Goal: Task Accomplishment & Management: Use online tool/utility

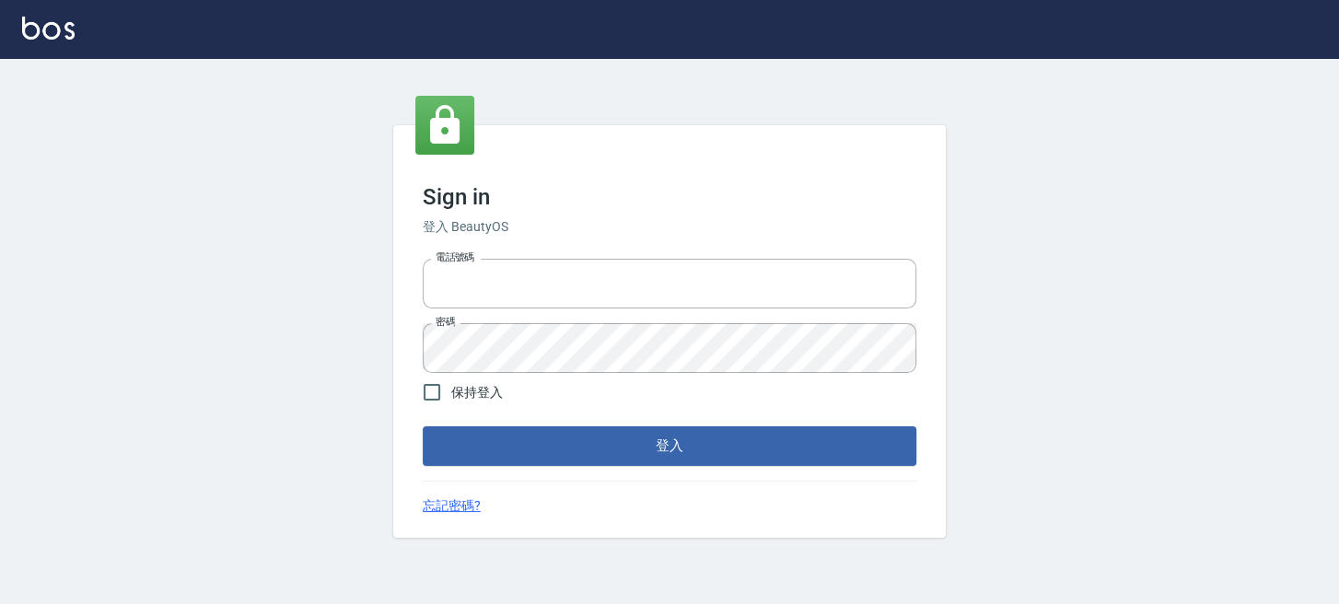
type input "0289832082"
click at [639, 424] on form "電話號碼 [PHONE_NUMBER] 電話號碼 密碼 密碼 保持登入 登入" at bounding box center [670, 358] width 494 height 214
click at [643, 436] on button "登入" at bounding box center [670, 445] width 494 height 39
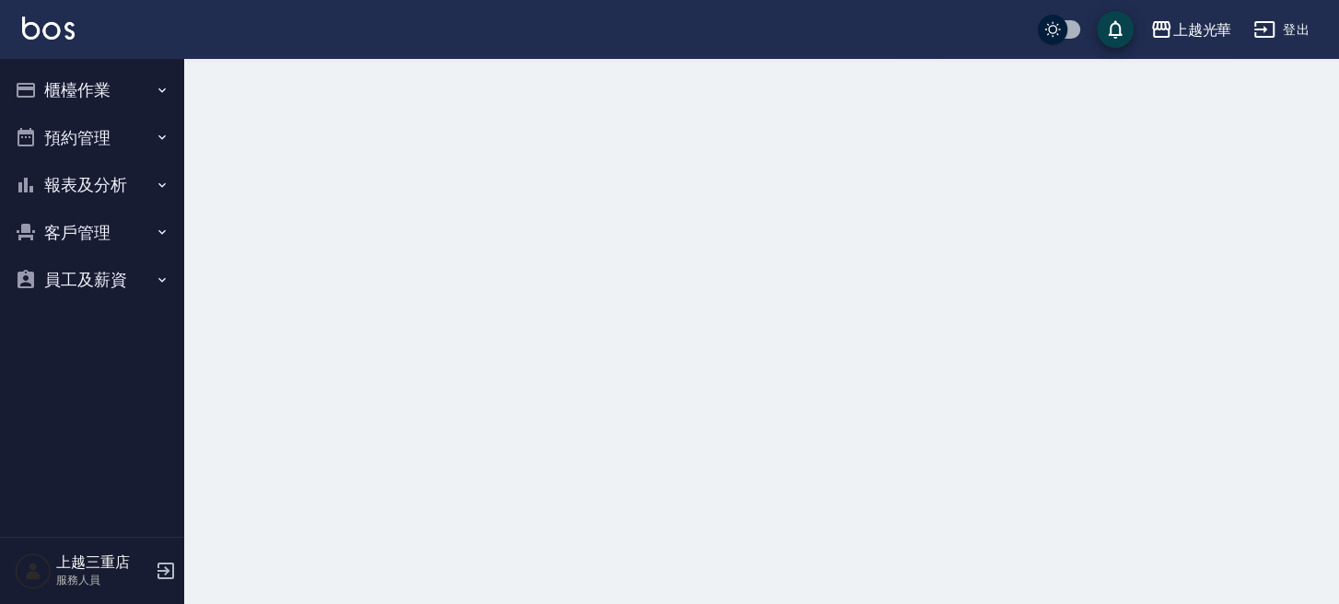
drag, startPoint x: 127, startPoint y: 87, endPoint x: 138, endPoint y: 296, distance: 209.4
click at [124, 87] on button "櫃檯作業" at bounding box center [91, 90] width 169 height 48
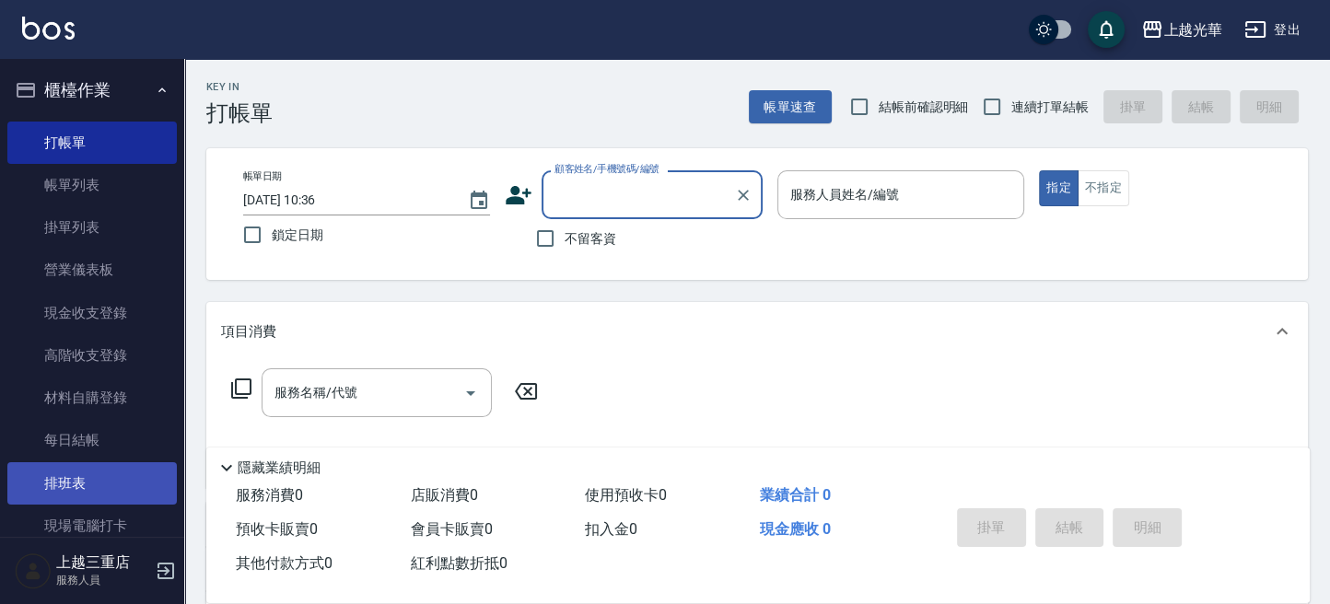
scroll to position [123, 0]
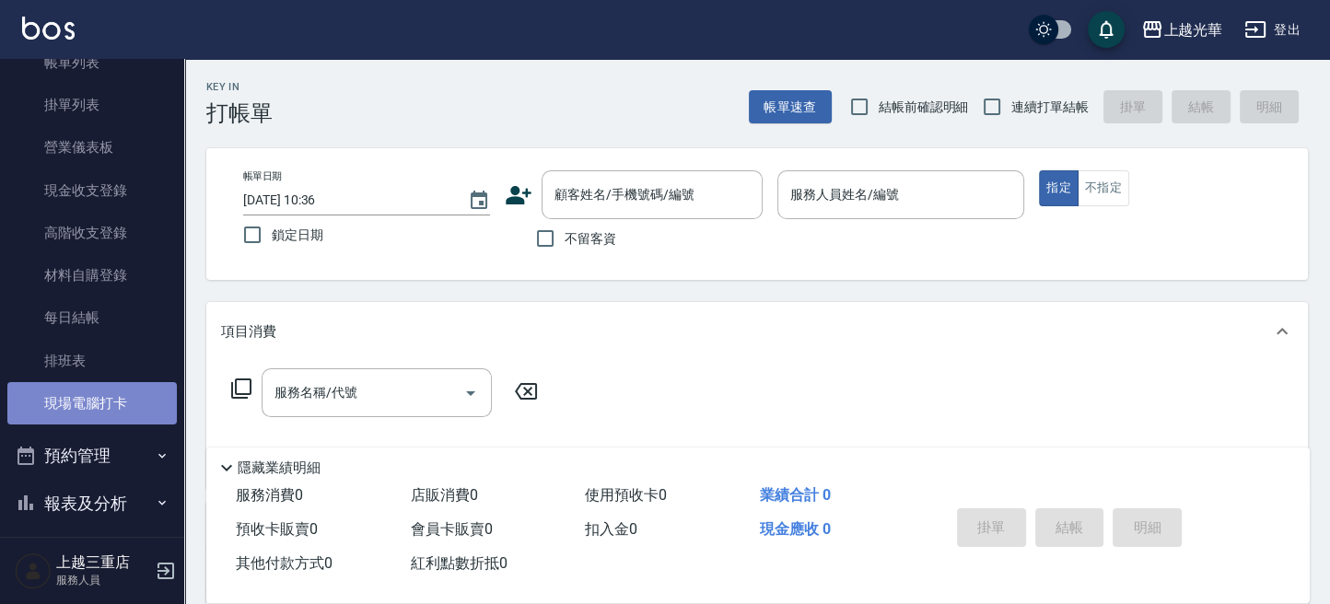
click at [123, 399] on link "現場電腦打卡" at bounding box center [91, 403] width 169 height 42
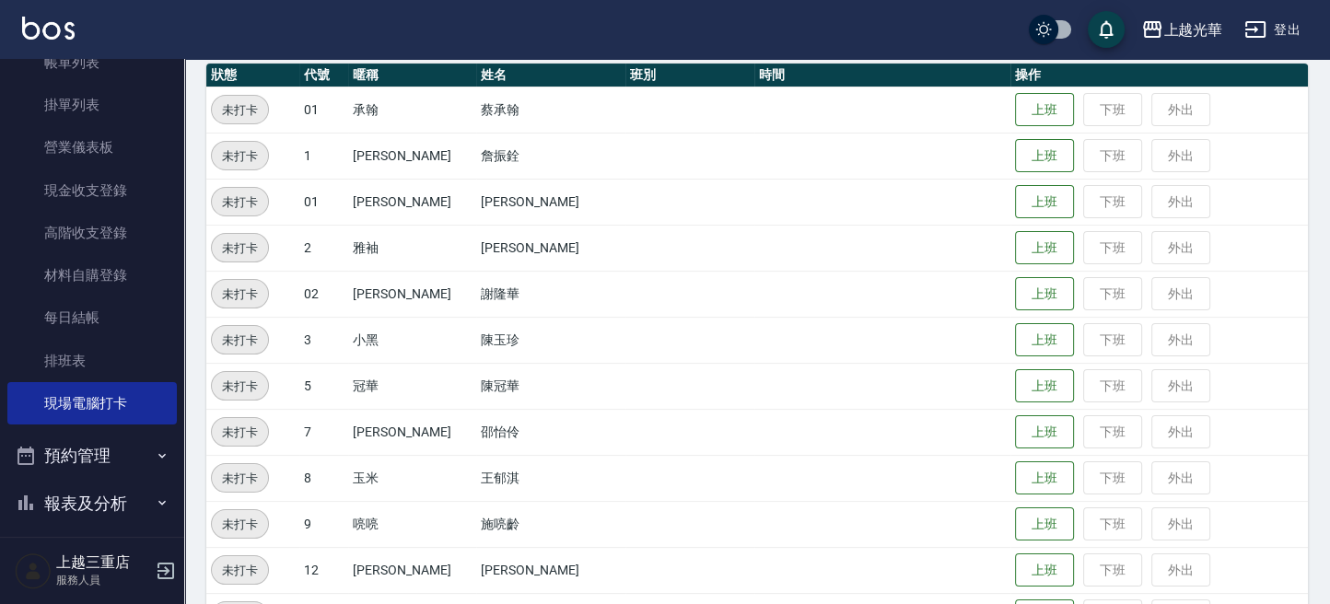
scroll to position [245, 0]
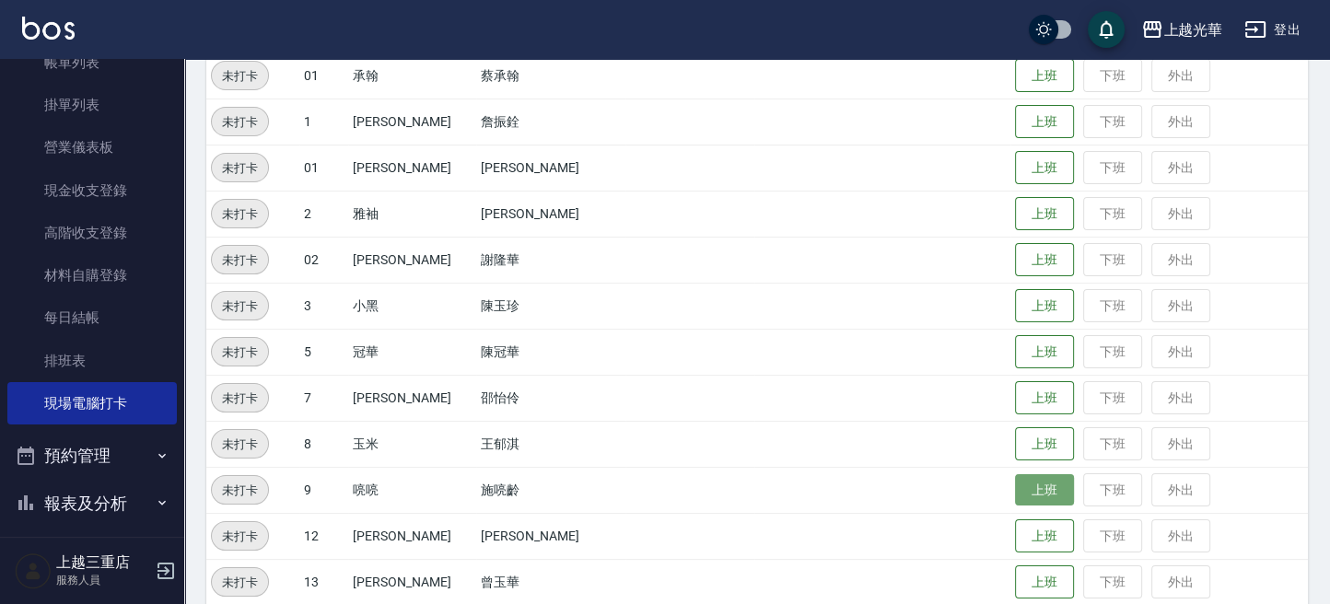
click at [1034, 494] on button "上班" at bounding box center [1044, 490] width 59 height 32
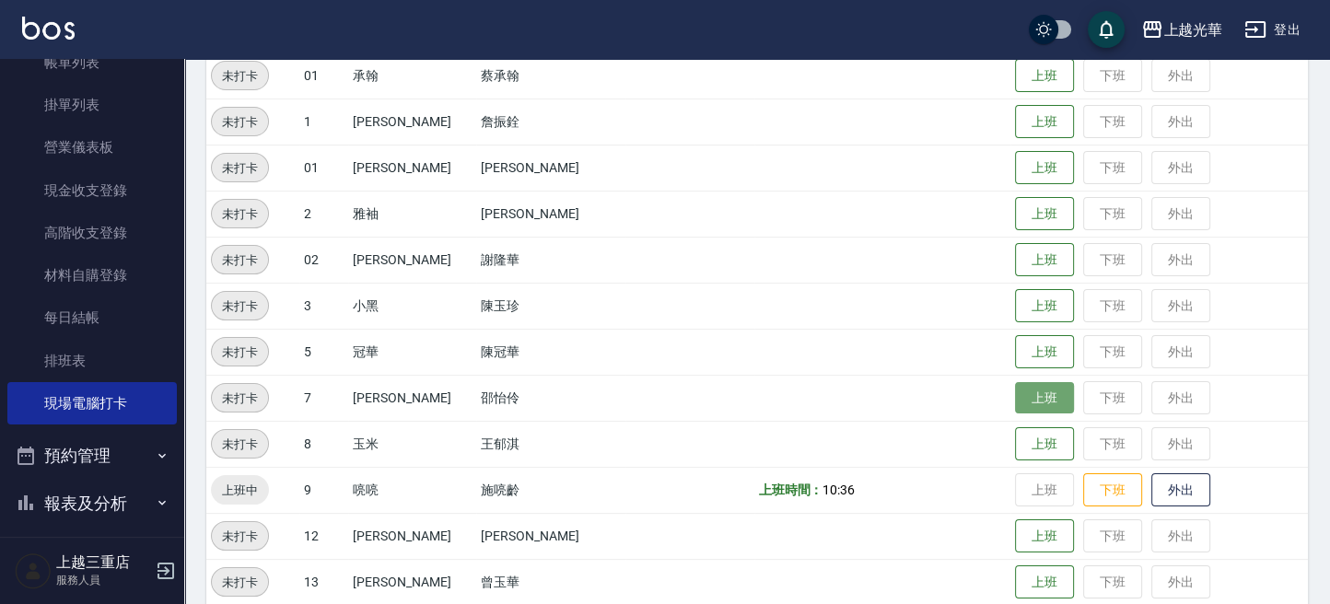
click at [1025, 384] on button "上班" at bounding box center [1044, 398] width 59 height 32
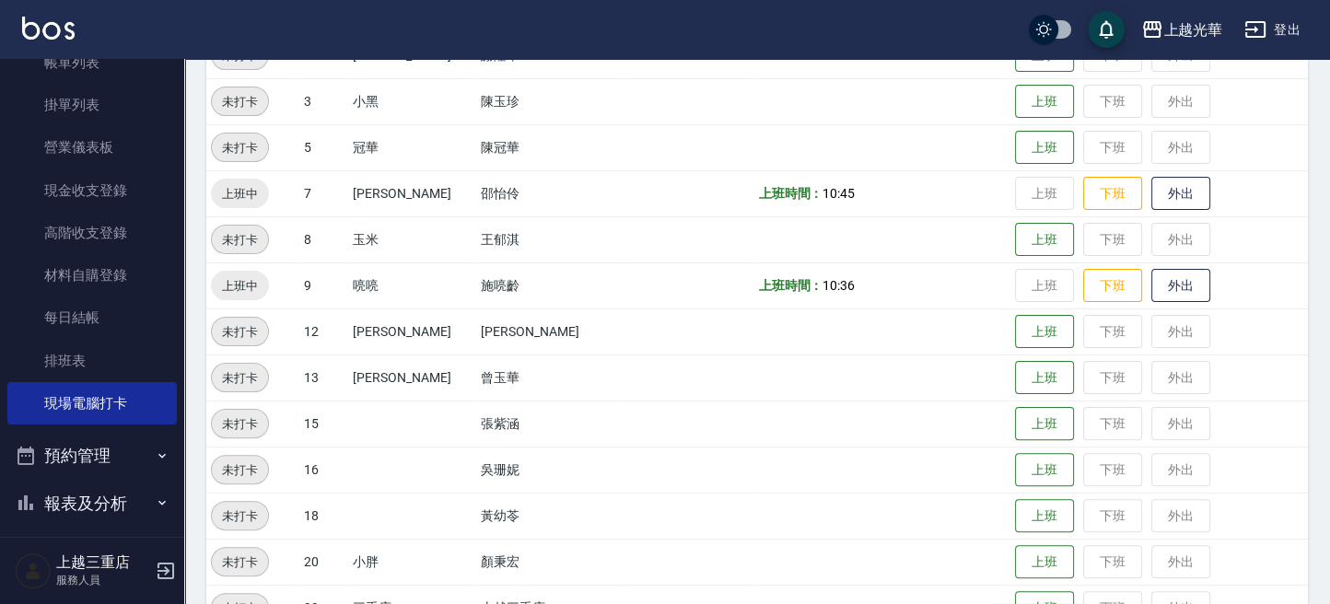
scroll to position [497, 0]
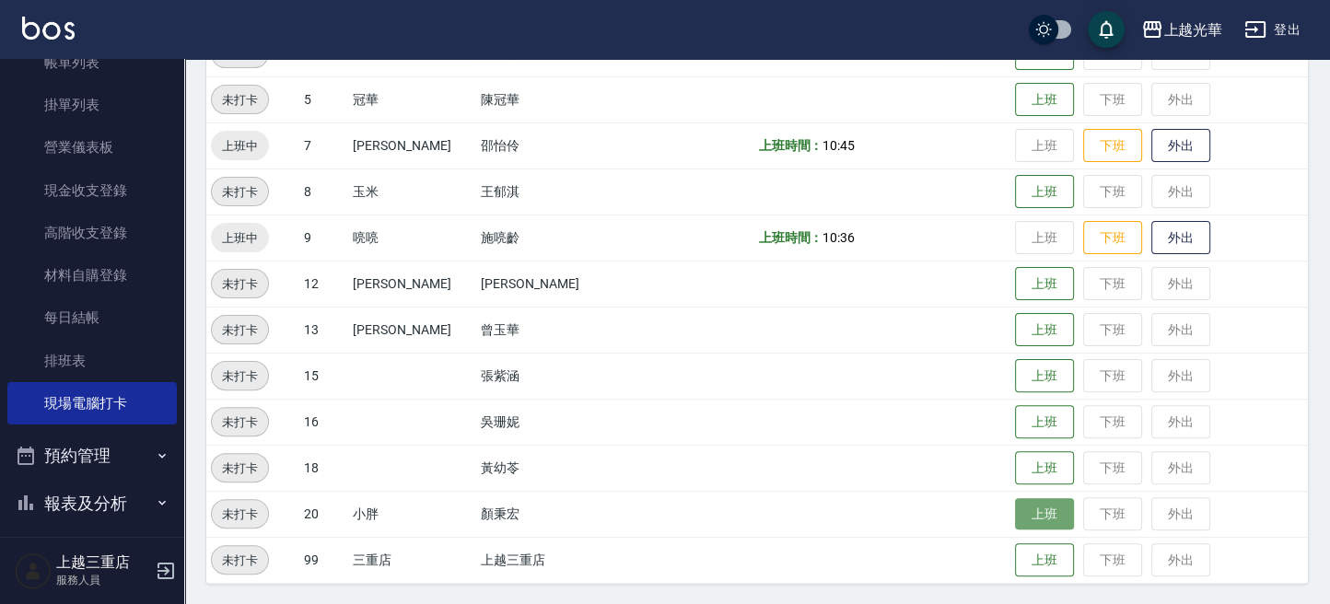
click at [1034, 519] on button "上班" at bounding box center [1044, 514] width 59 height 32
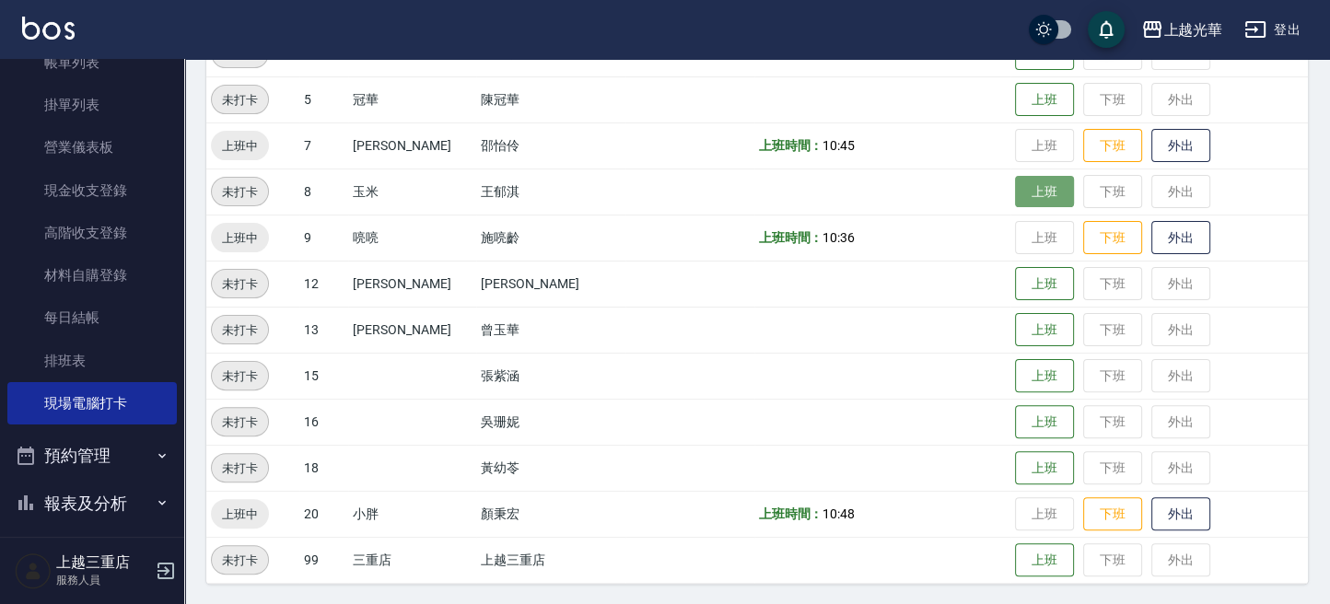
click at [1025, 186] on button "上班" at bounding box center [1044, 192] width 59 height 32
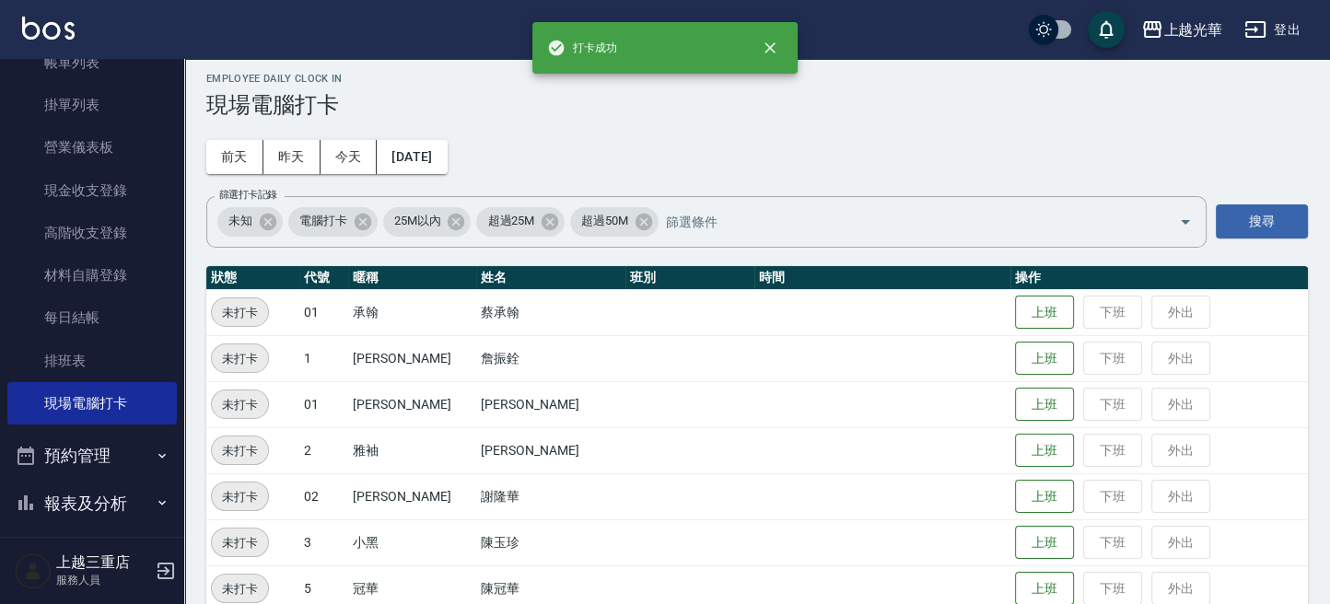
scroll to position [0, 0]
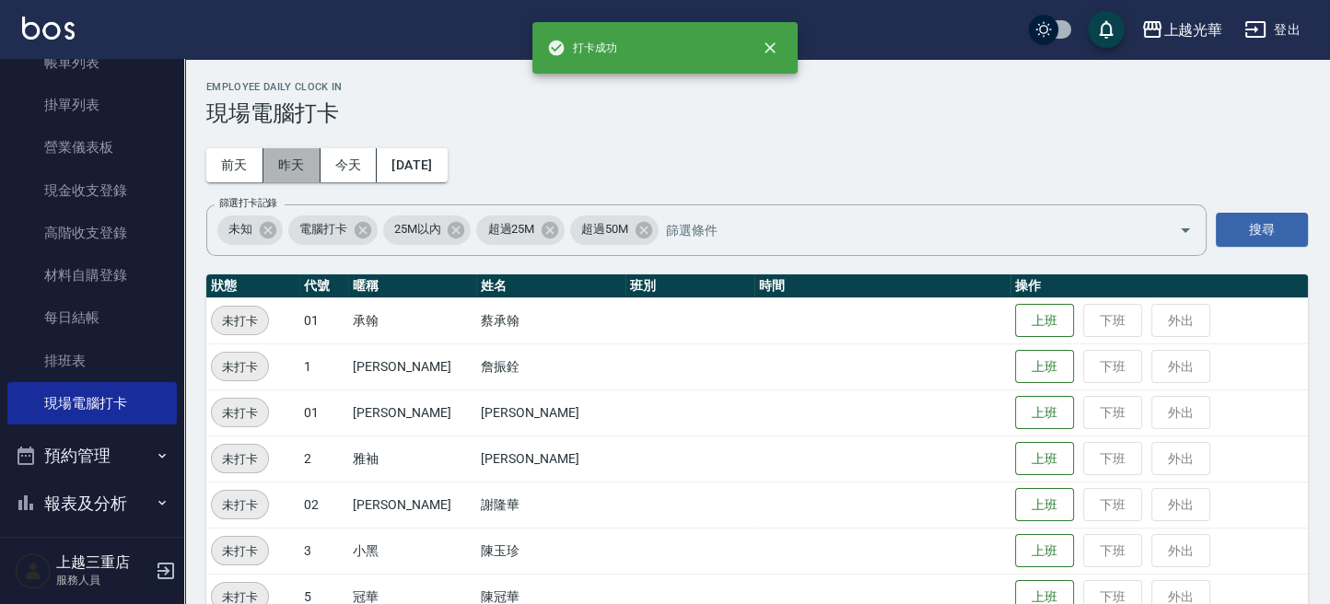
click at [309, 172] on button "昨天" at bounding box center [291, 165] width 57 height 34
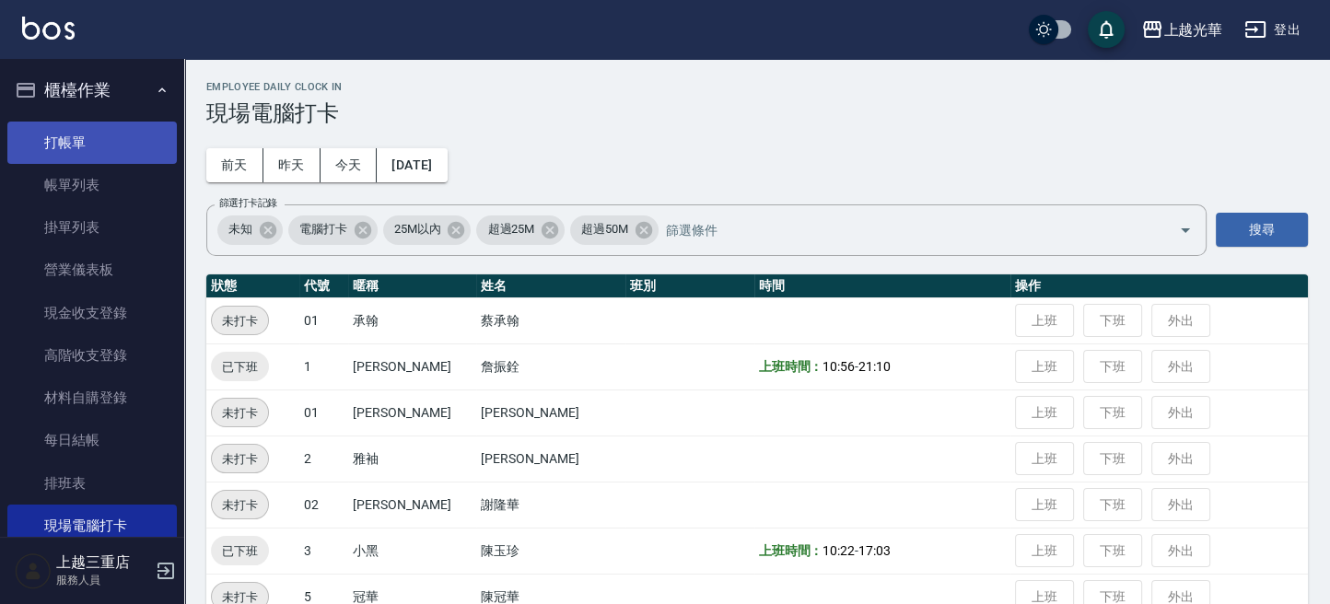
click at [126, 134] on link "打帳單" at bounding box center [91, 143] width 169 height 42
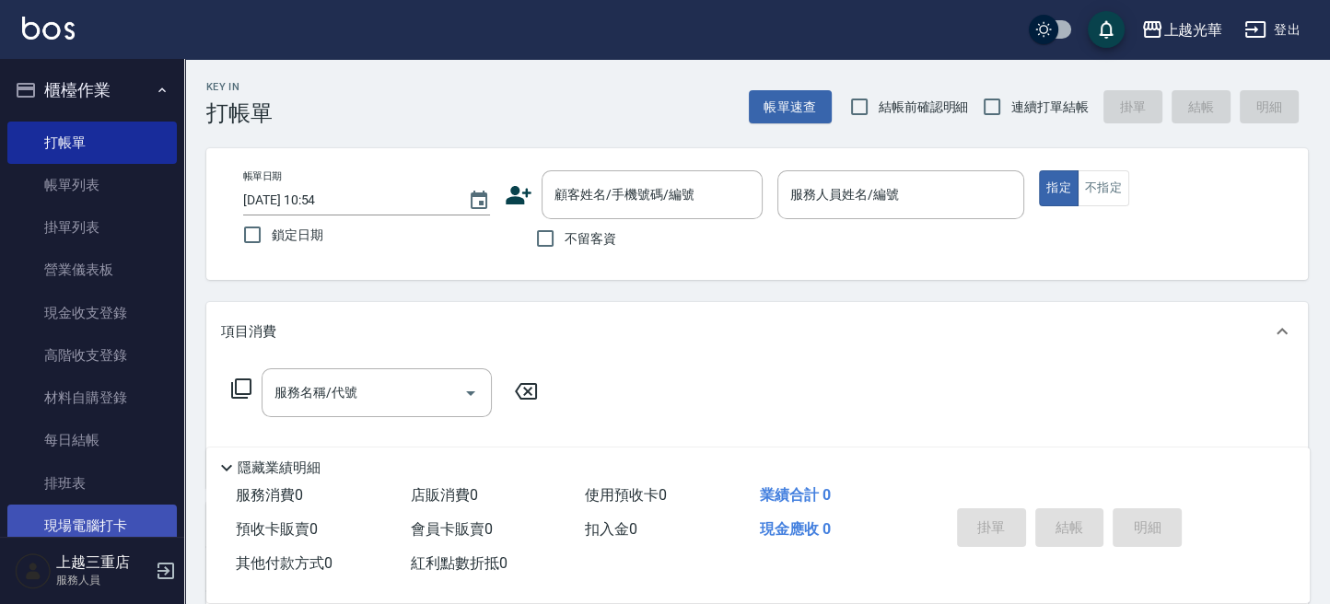
click at [94, 519] on link "現場電腦打卡" at bounding box center [91, 526] width 169 height 42
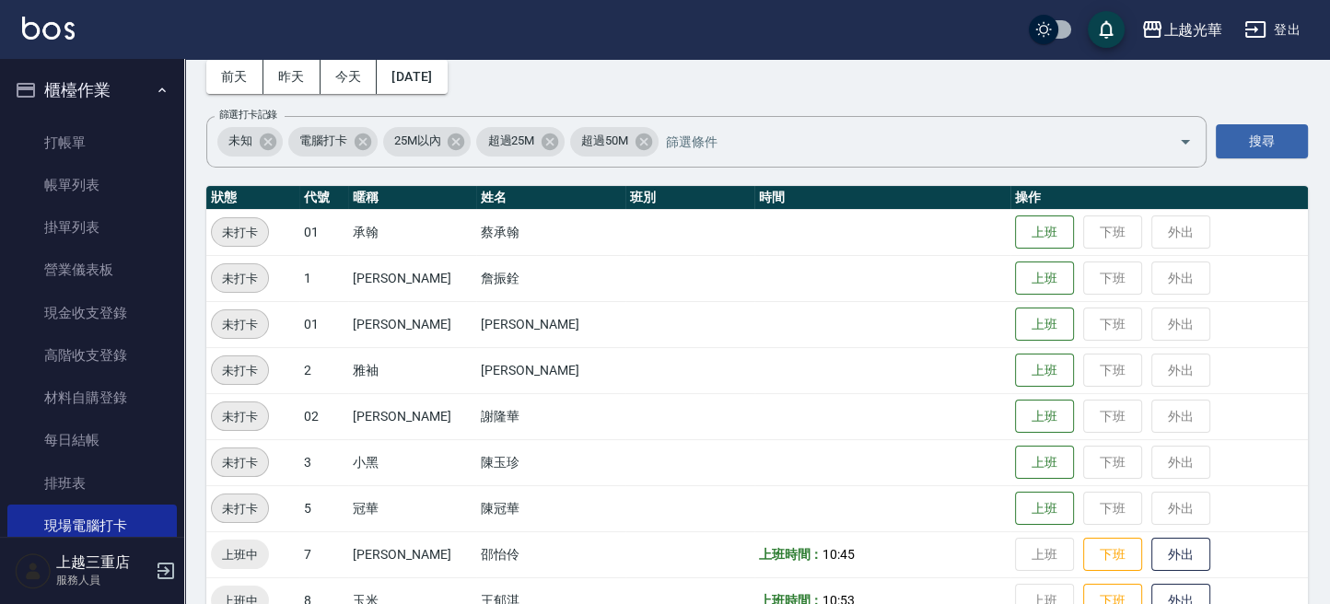
scroll to position [123, 0]
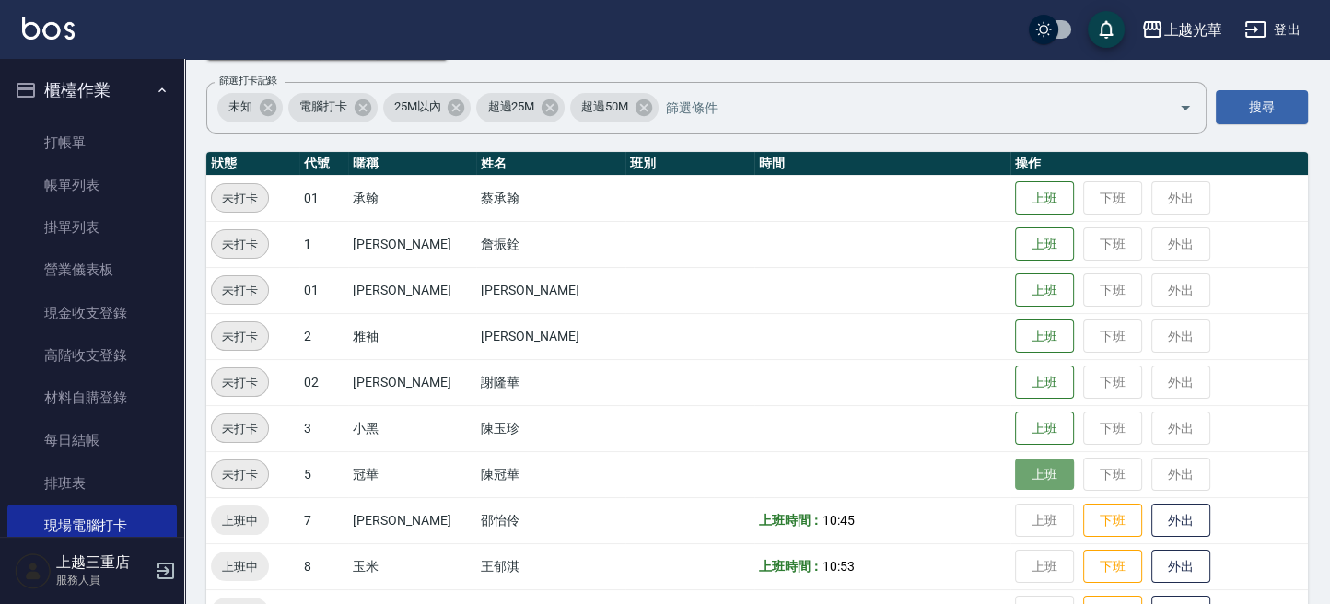
click at [1017, 482] on button "上班" at bounding box center [1044, 475] width 59 height 32
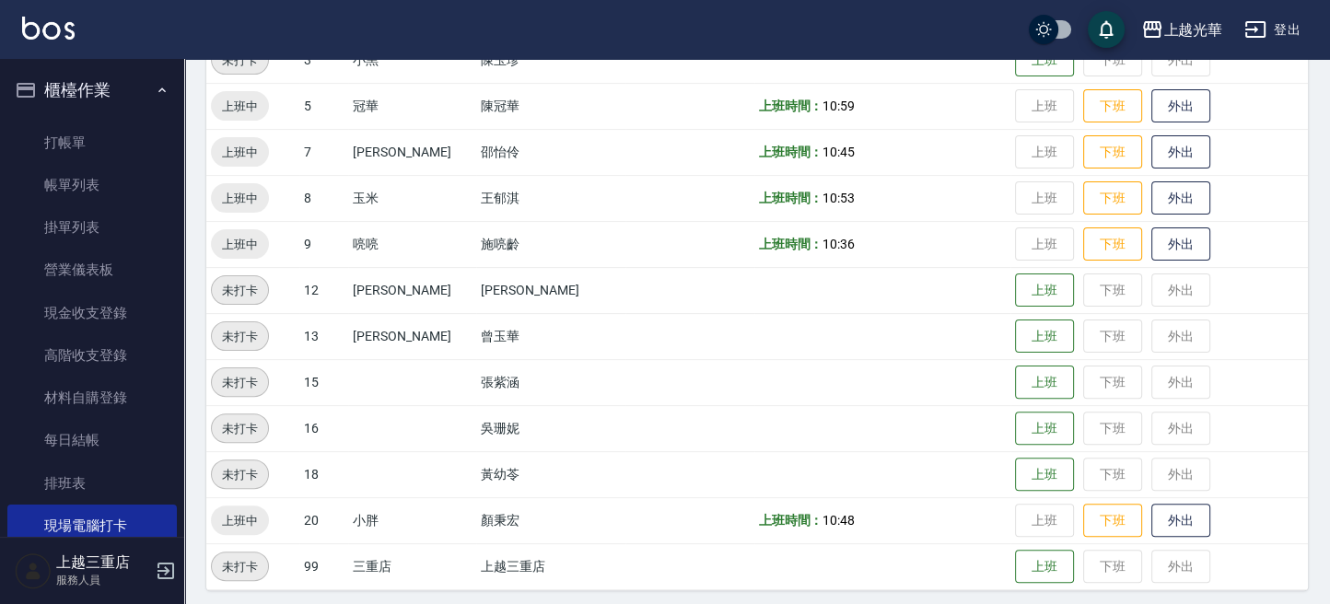
scroll to position [497, 0]
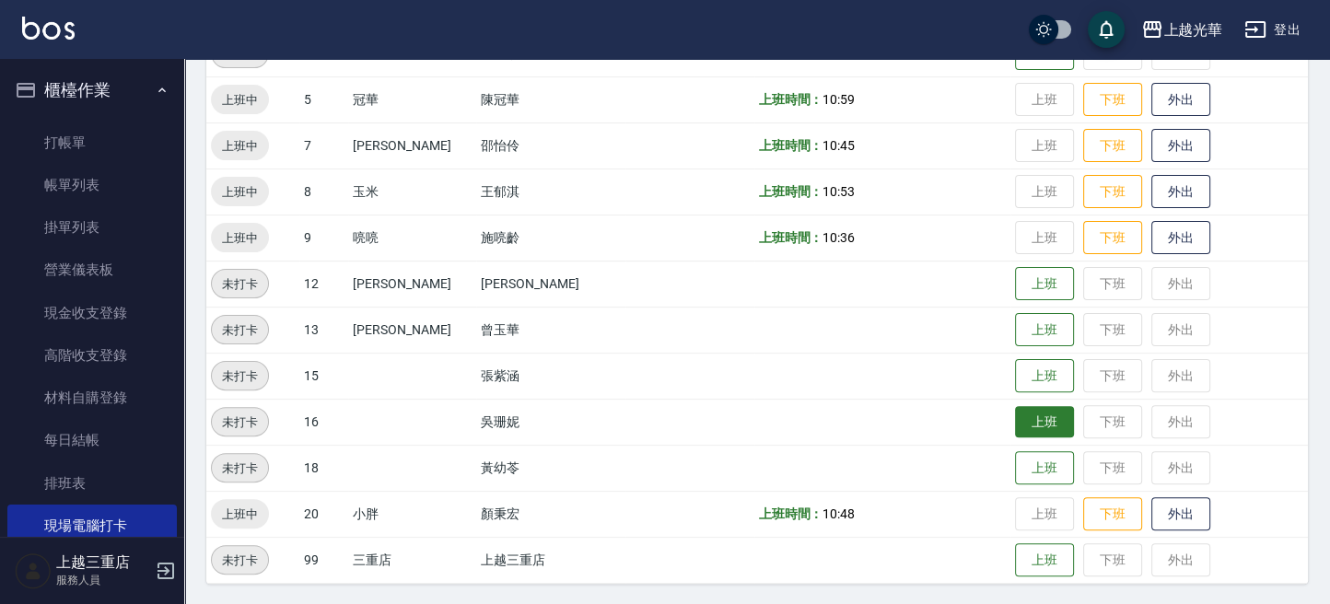
click at [1045, 420] on button "上班" at bounding box center [1044, 422] width 59 height 32
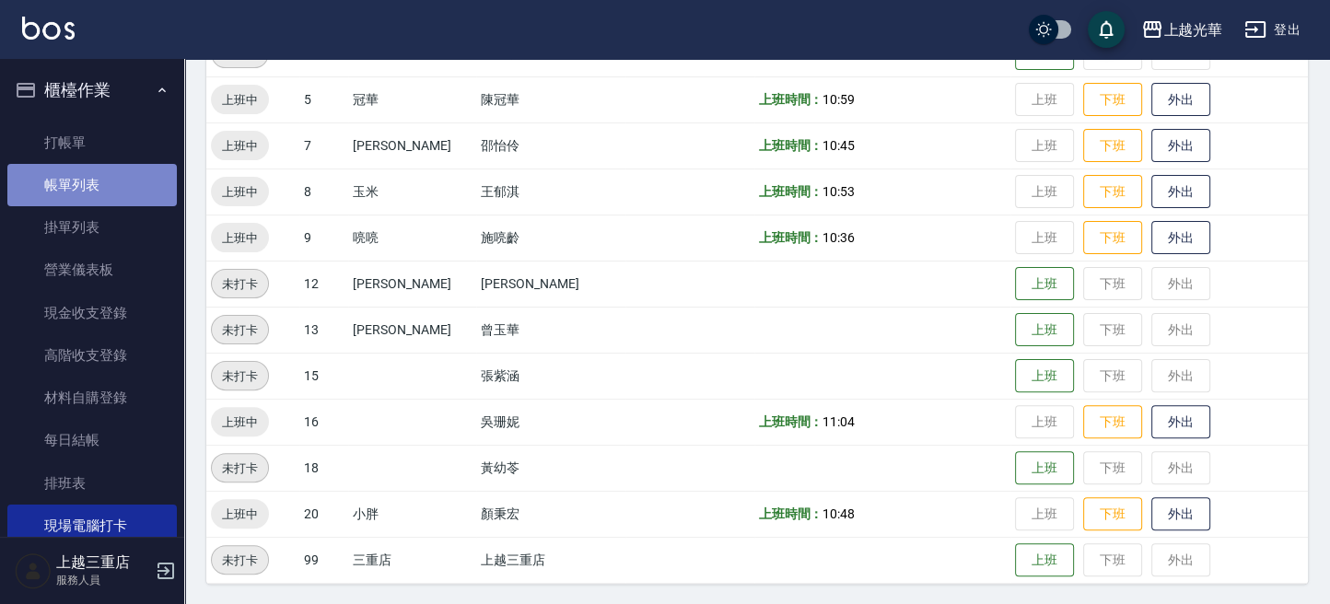
click at [94, 193] on link "帳單列表" at bounding box center [91, 185] width 169 height 42
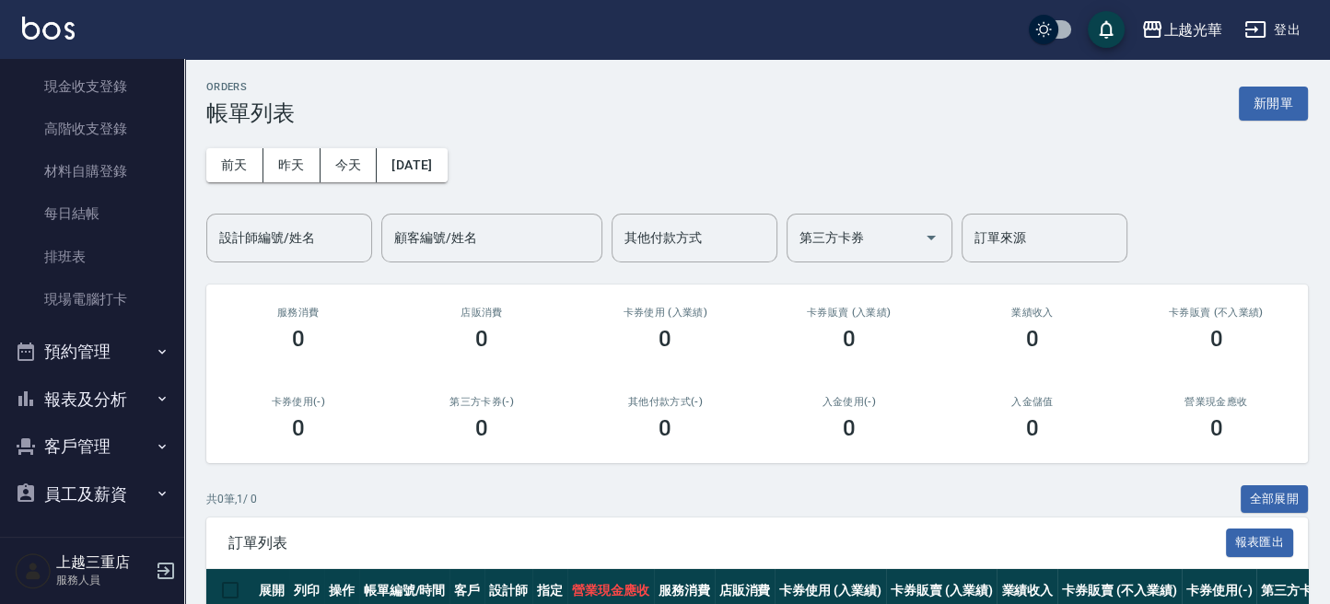
scroll to position [228, 0]
click at [103, 381] on button "報表及分析" at bounding box center [91, 398] width 169 height 48
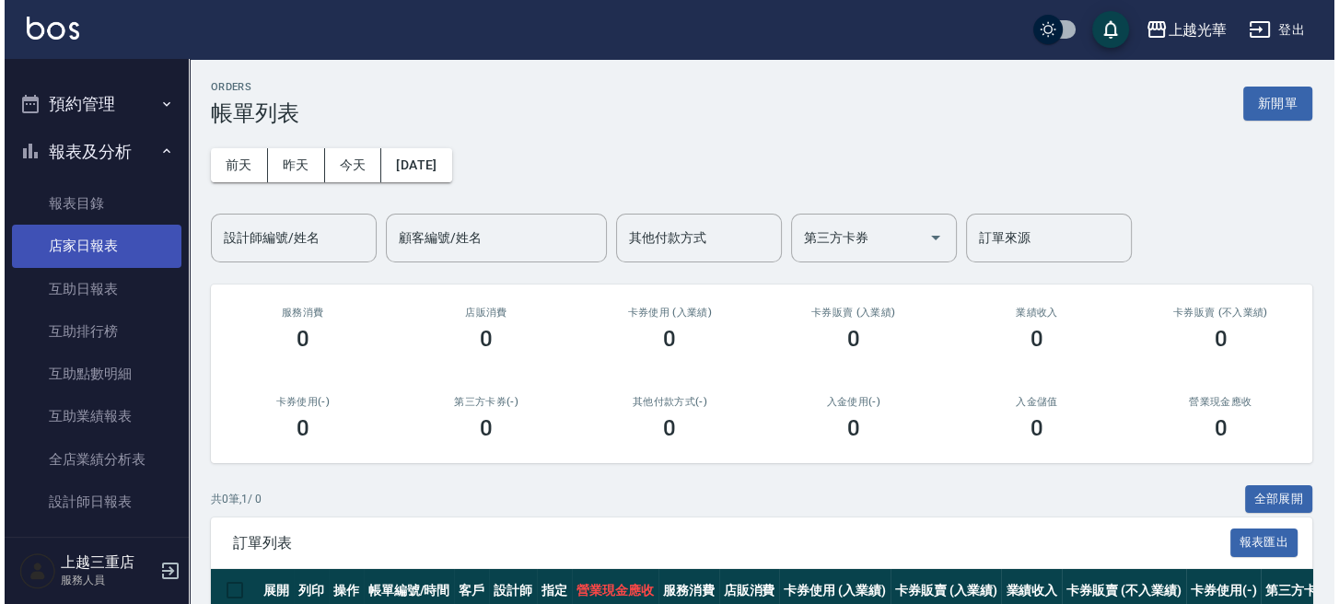
scroll to position [597, 0]
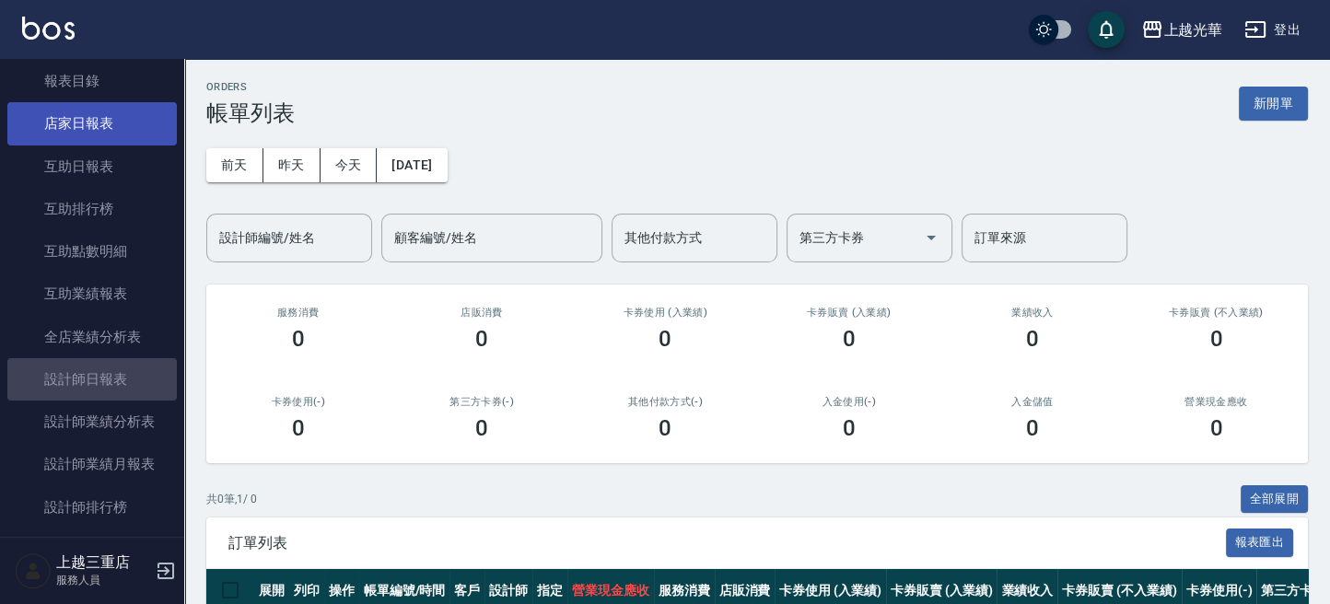
click at [107, 374] on link "設計師日報表" at bounding box center [91, 379] width 169 height 42
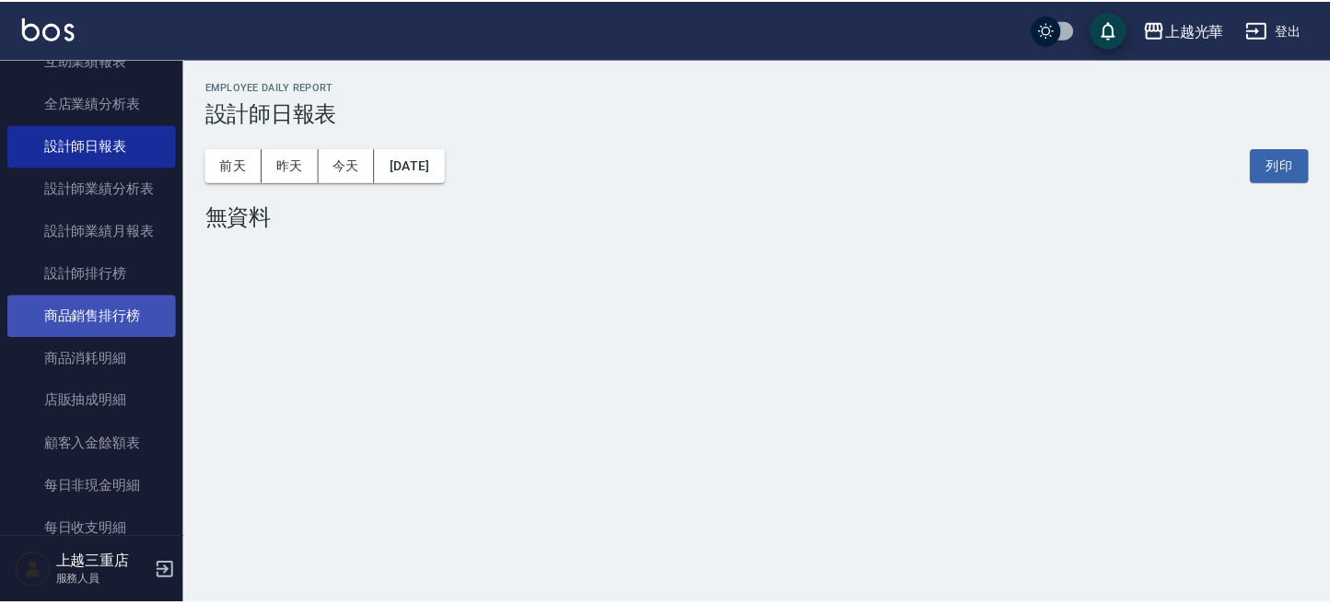
scroll to position [859, 0]
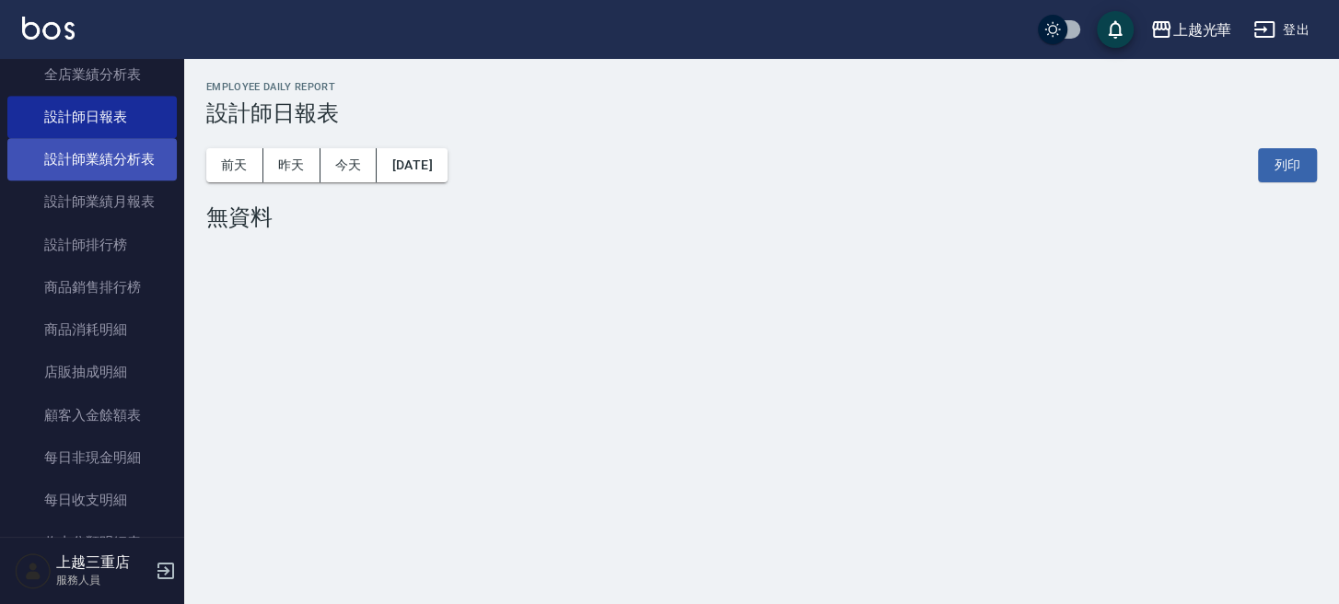
click at [149, 144] on link "設計師業績分析表" at bounding box center [91, 159] width 169 height 42
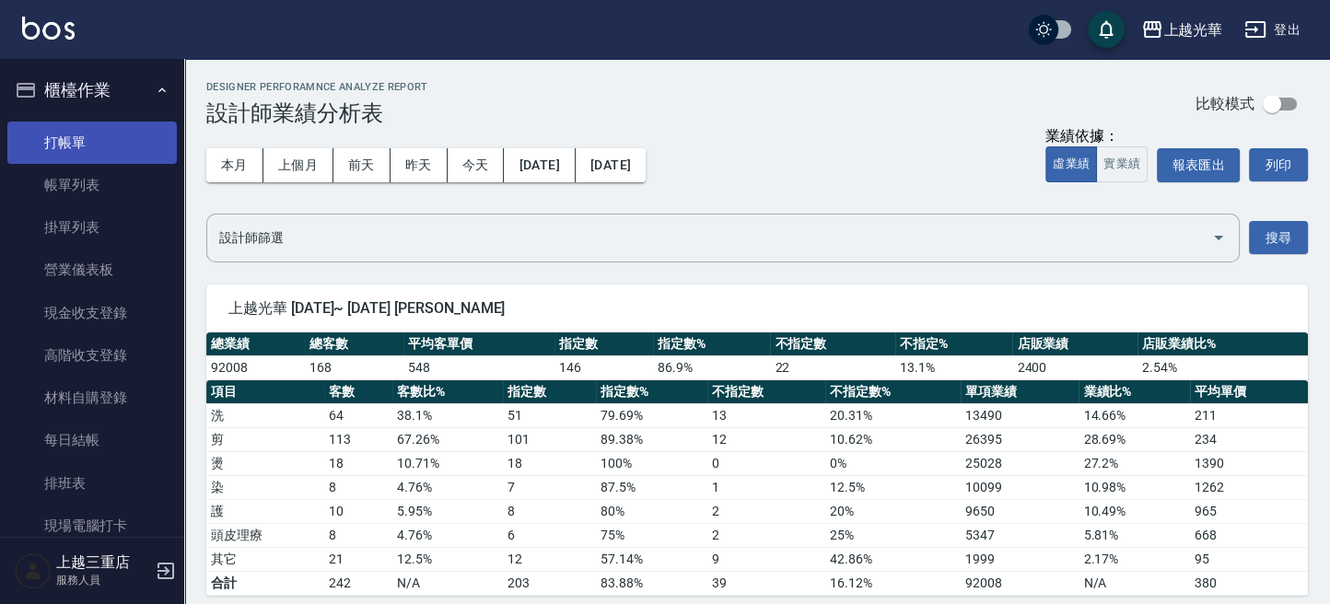
click at [87, 139] on link "打帳單" at bounding box center [91, 143] width 169 height 42
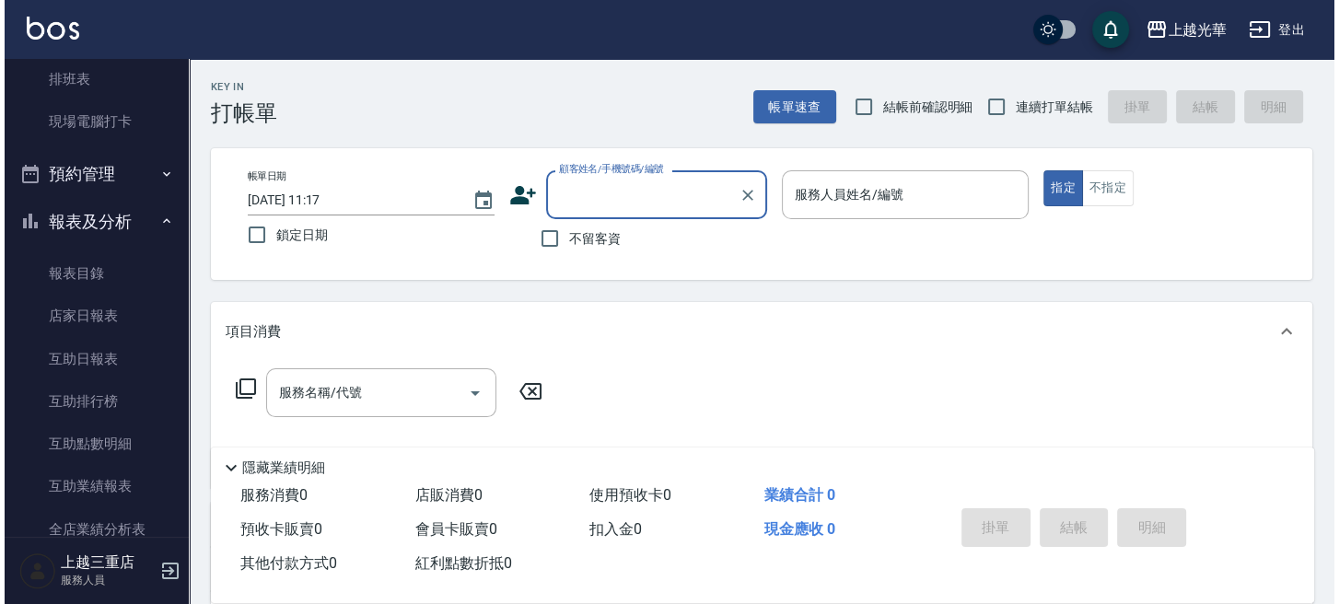
scroll to position [613, 0]
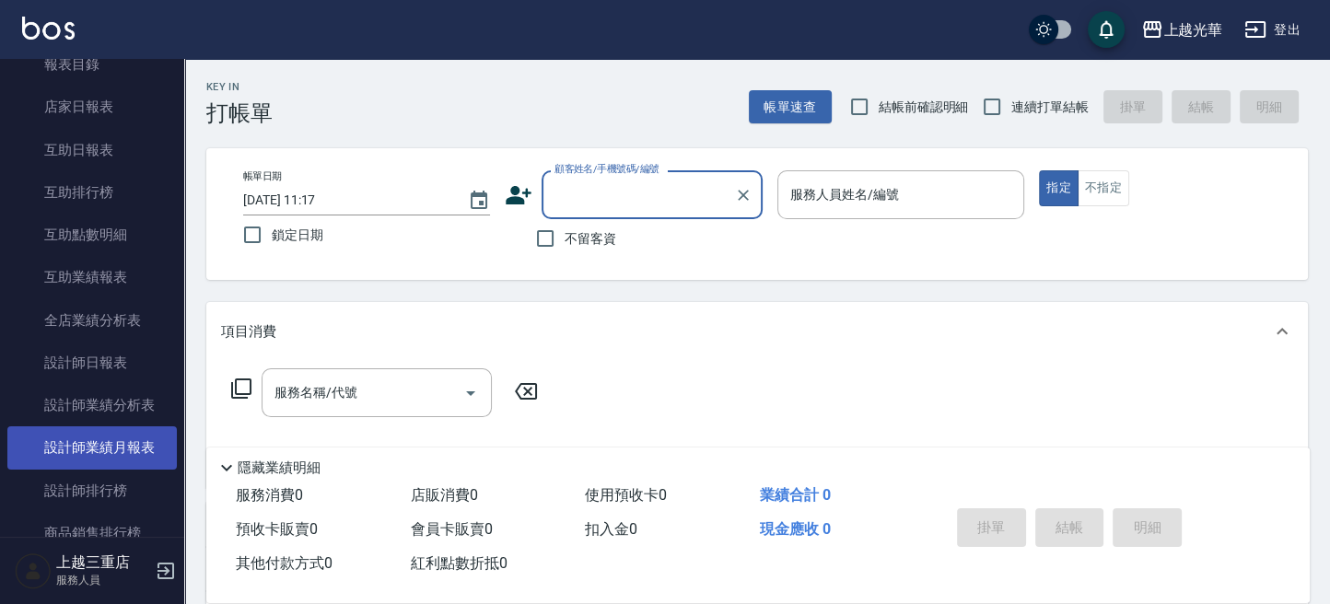
click at [114, 440] on link "設計師業績月報表" at bounding box center [91, 447] width 169 height 42
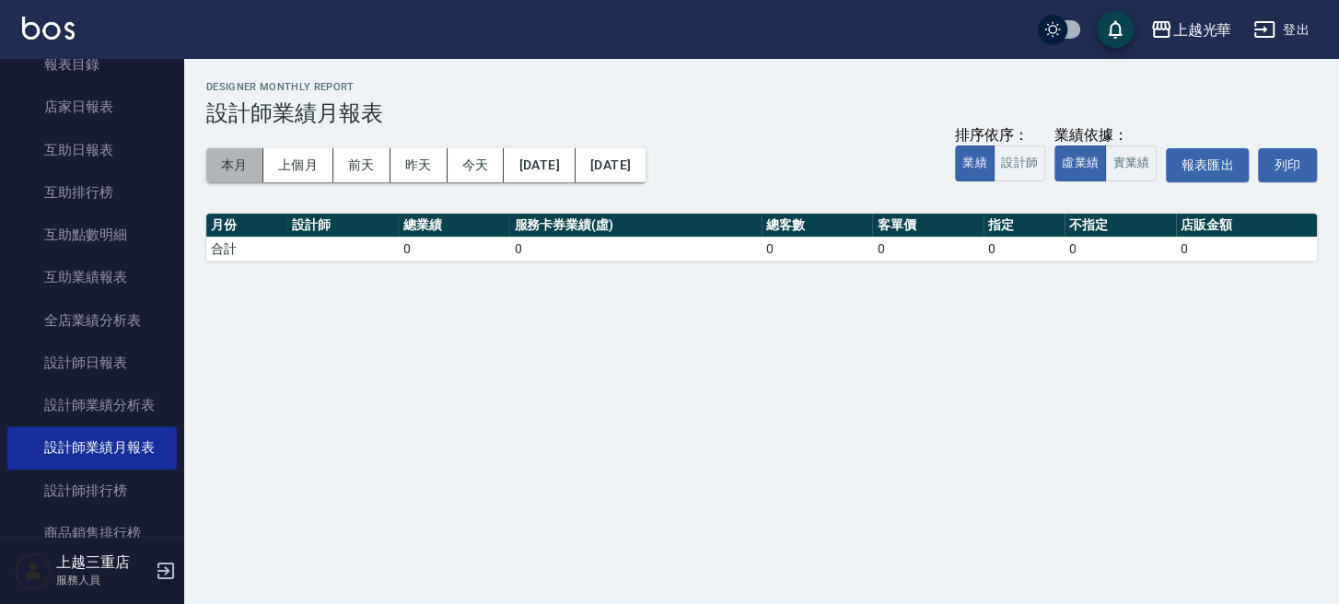
click at [239, 159] on button "本月" at bounding box center [234, 165] width 57 height 34
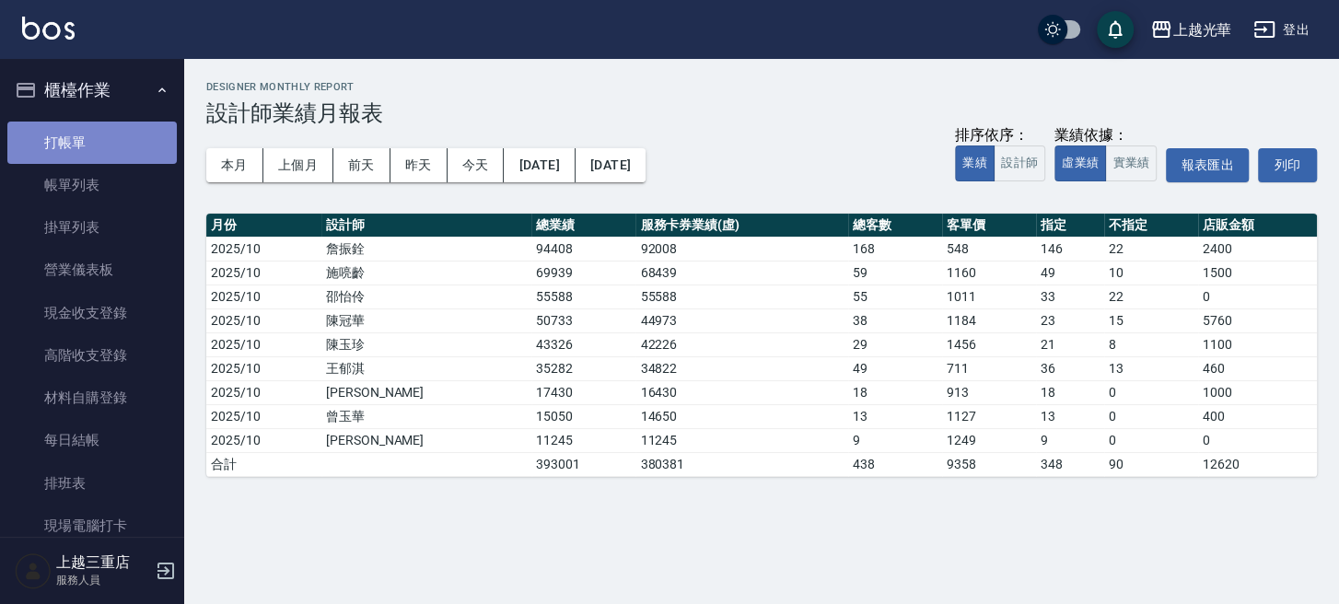
click at [121, 136] on link "打帳單" at bounding box center [91, 143] width 169 height 42
